Goal: Information Seeking & Learning: Learn about a topic

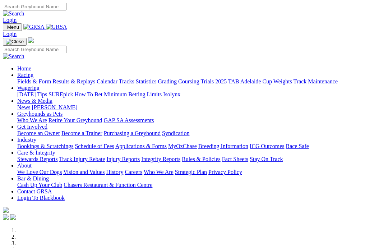
click at [55, 149] on link "Care & Integrity" at bounding box center [36, 152] width 38 height 6
click at [180, 156] on link "Integrity Reports" at bounding box center [160, 159] width 39 height 6
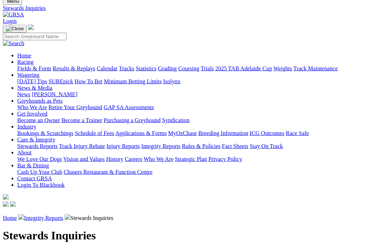
scroll to position [28, 0]
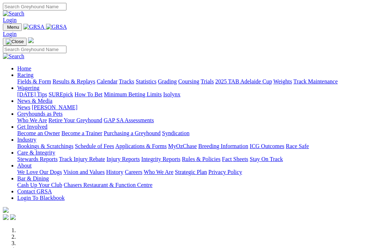
click at [52, 98] on link "News & Media" at bounding box center [34, 101] width 35 height 6
click at [30, 104] on link "News" at bounding box center [23, 107] width 13 height 6
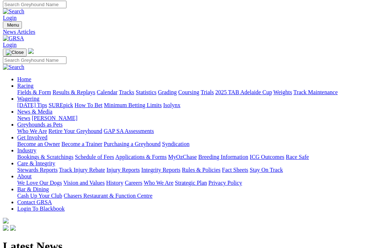
scroll to position [3, 0]
click at [55, 160] on link "Care & Integrity" at bounding box center [36, 163] width 38 height 6
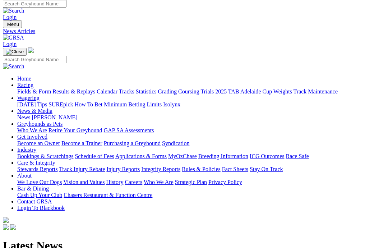
click at [140, 166] on link "Injury Reports" at bounding box center [122, 169] width 33 height 6
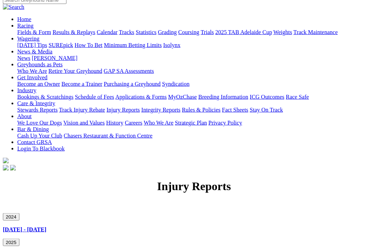
scroll to position [64, 0]
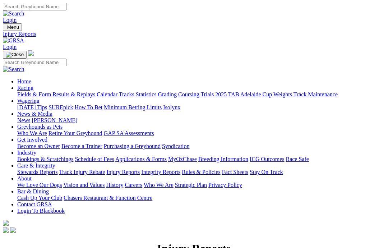
click at [33, 85] on link "Racing" at bounding box center [25, 88] width 16 height 6
click at [23, 91] on link "Fields & Form" at bounding box center [34, 94] width 34 height 6
click at [199, 91] on link "Coursing" at bounding box center [188, 94] width 21 height 6
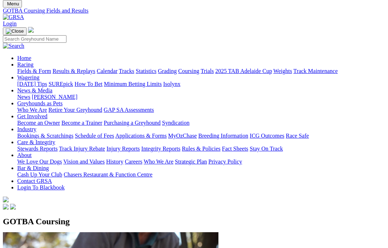
scroll to position [0, 0]
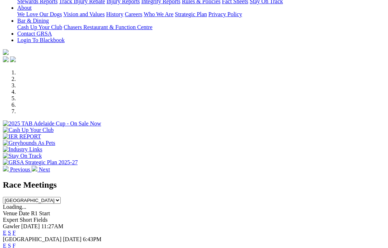
scroll to position [162, 0]
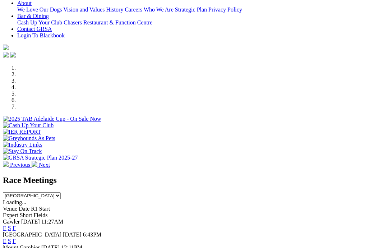
click at [16, 225] on link "F" at bounding box center [14, 228] width 3 height 6
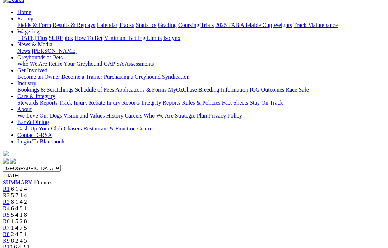
scroll to position [102, 0]
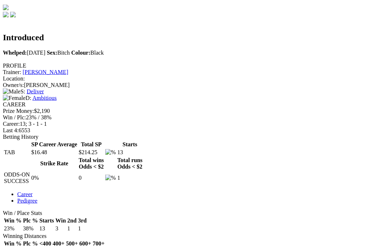
scroll to position [161, 0]
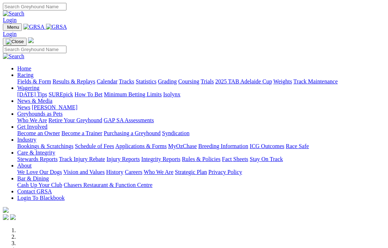
scroll to position [191, 0]
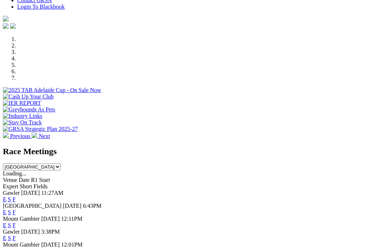
click at [61, 163] on select "South Australia New South Wales Northern Territory Queensland Tasmania Victoria…" at bounding box center [32, 166] width 58 height 7
select select "[GEOGRAPHIC_DATA]"
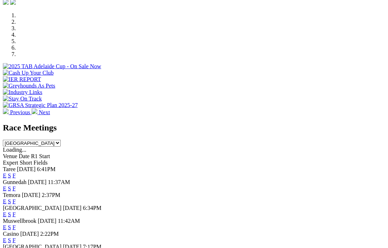
scroll to position [213, 0]
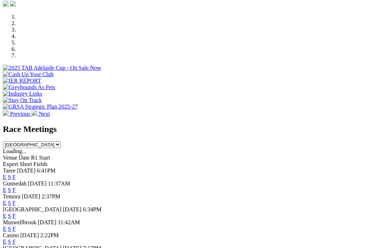
select select "[GEOGRAPHIC_DATA]"
click at [16, 187] on link "F" at bounding box center [14, 190] width 3 height 6
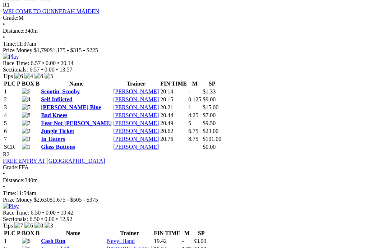
scroll to position [357, 0]
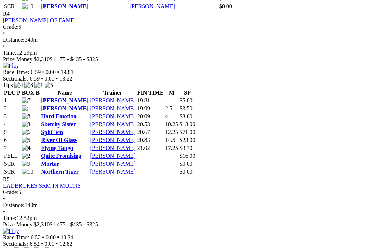
scroll to position [819, 0]
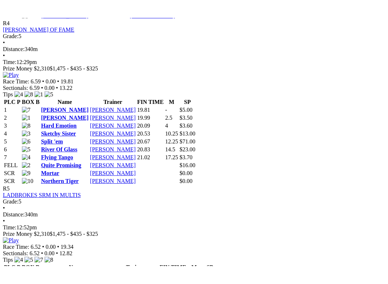
scroll to position [7, 0]
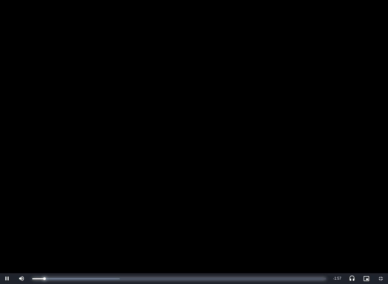
click at [42, 247] on div "Progress Bar" at bounding box center [38, 278] width 12 height 1
click at [45, 247] on div "Progress Bar" at bounding box center [44, 278] width 24 height 1
click at [57, 247] on div "Progress Bar" at bounding box center [44, 278] width 24 height 1
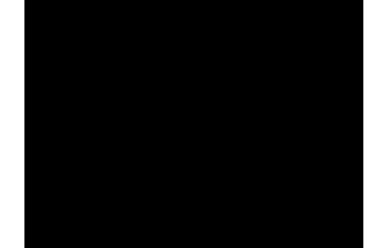
scroll to position [820, 0]
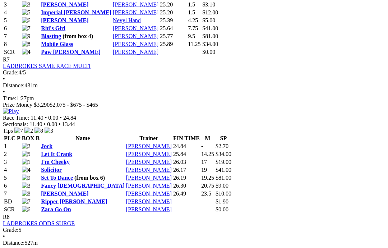
scroll to position [1233, 0]
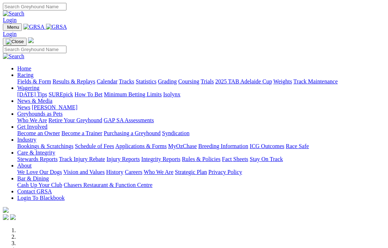
click at [55, 149] on link "Care & Integrity" at bounding box center [36, 152] width 38 height 6
click at [220, 156] on link "Rules & Policies" at bounding box center [201, 159] width 39 height 6
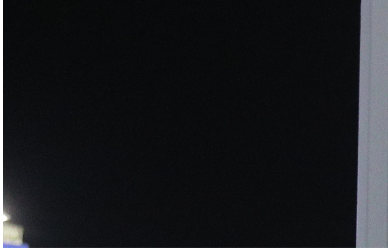
scroll to position [329, 0]
